Goal: Task Accomplishment & Management: Manage account settings

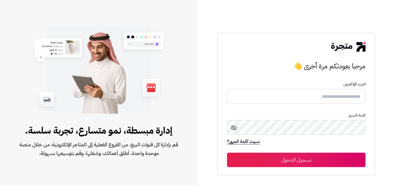
click at [303, 106] on form "البريد الإلكترونى كلمة المرور نسيت كلمة المرور؟ تسجيل الدخول" at bounding box center [296, 124] width 138 height 85
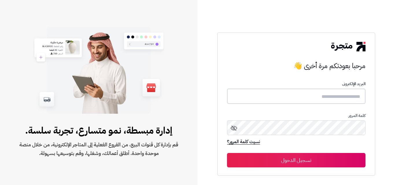
click at [300, 95] on input "text" at bounding box center [296, 96] width 138 height 15
click at [306, 99] on input "text" at bounding box center [296, 96] width 138 height 15
click at [312, 91] on input "text" at bounding box center [296, 96] width 138 height 15
type input "**********"
click at [302, 159] on button "تسجيل الدخول" at bounding box center [296, 160] width 138 height 14
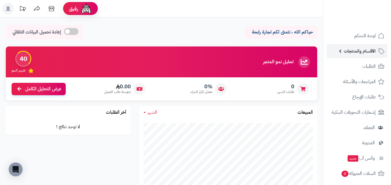
click at [373, 52] on span "الأقسام والمنتجات" at bounding box center [359, 51] width 32 height 8
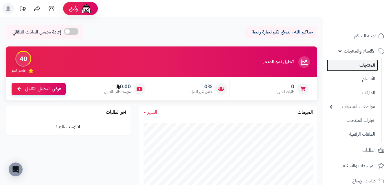
click at [363, 65] on link "المنتجات" at bounding box center [351, 66] width 51 height 12
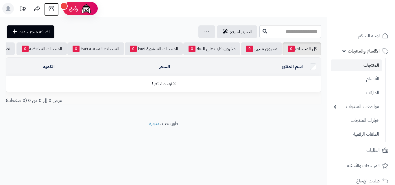
click at [49, 13] on icon at bounding box center [52, 9] width 12 height 12
click at [12, 8] on rect at bounding box center [8, 9] width 12 height 12
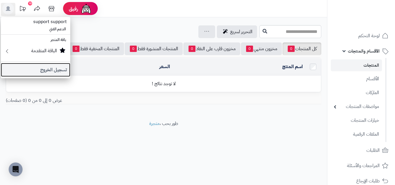
click at [60, 68] on link "تسجيل الخروج" at bounding box center [35, 70] width 69 height 14
